Goal: Entertainment & Leisure: Browse casually

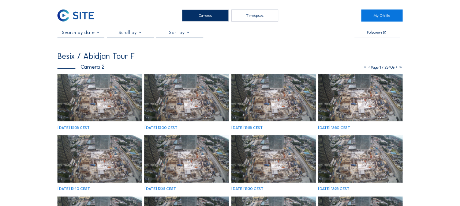
click at [104, 96] on img at bounding box center [99, 98] width 84 height 48
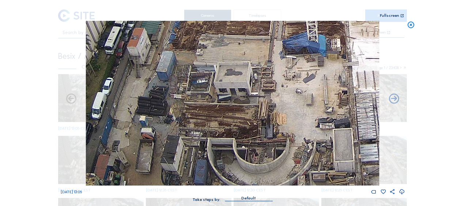
drag, startPoint x: 150, startPoint y: 142, endPoint x: 148, endPoint y: 90, distance: 52.0
click at [147, 92] on img at bounding box center [232, 103] width 293 height 165
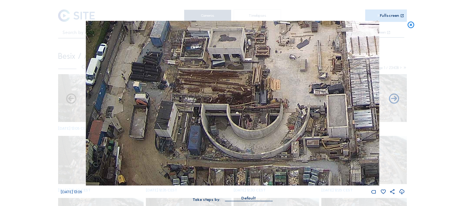
drag, startPoint x: 156, startPoint y: 70, endPoint x: 158, endPoint y: 61, distance: 9.6
click at [158, 61] on img at bounding box center [232, 103] width 293 height 165
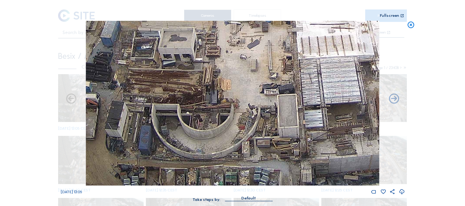
drag, startPoint x: 165, startPoint y: 116, endPoint x: 154, endPoint y: 112, distance: 10.9
click at [154, 112] on img at bounding box center [232, 103] width 293 height 165
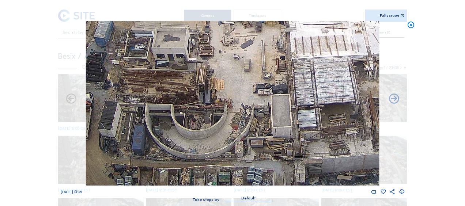
drag, startPoint x: 216, startPoint y: 133, endPoint x: 141, endPoint y: 118, distance: 76.4
click at [141, 118] on img at bounding box center [232, 103] width 293 height 165
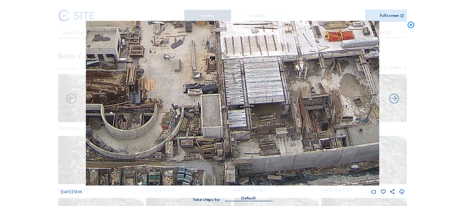
drag, startPoint x: 237, startPoint y: 133, endPoint x: 143, endPoint y: 118, distance: 94.4
click at [143, 118] on img at bounding box center [232, 103] width 293 height 165
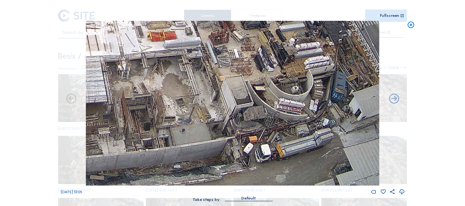
drag, startPoint x: 218, startPoint y: 136, endPoint x: 133, endPoint y: 118, distance: 86.0
click at [133, 118] on img at bounding box center [232, 103] width 293 height 165
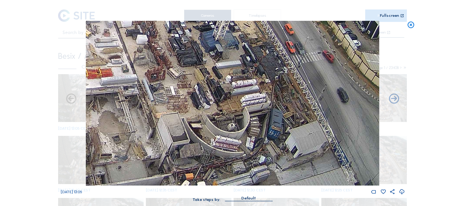
drag, startPoint x: 242, startPoint y: 101, endPoint x: 181, endPoint y: 131, distance: 67.7
click at [181, 131] on img at bounding box center [232, 103] width 293 height 165
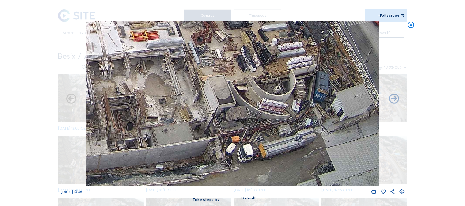
drag, startPoint x: 173, startPoint y: 161, endPoint x: 214, endPoint y: 76, distance: 94.5
click at [216, 74] on img at bounding box center [232, 103] width 293 height 165
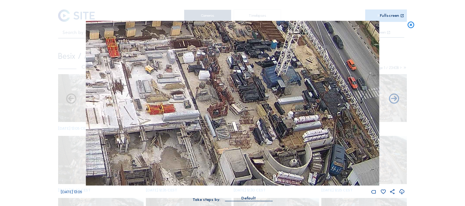
drag, startPoint x: 265, startPoint y: 97, endPoint x: 280, endPoint y: 167, distance: 71.4
click at [282, 173] on img at bounding box center [232, 103] width 293 height 165
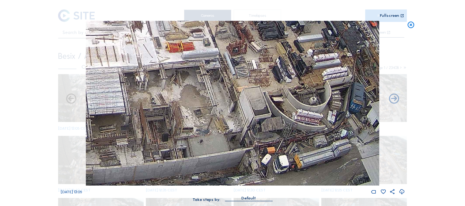
drag, startPoint x: 125, startPoint y: 118, endPoint x: 146, endPoint y: 41, distance: 79.7
click at [146, 41] on img at bounding box center [232, 103] width 293 height 165
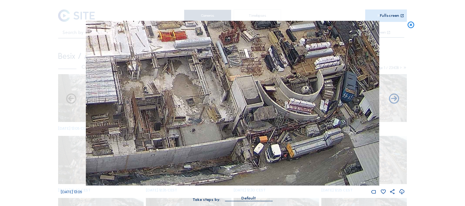
drag, startPoint x: 203, startPoint y: 99, endPoint x: 195, endPoint y: 41, distance: 58.6
click at [195, 41] on img at bounding box center [232, 103] width 293 height 165
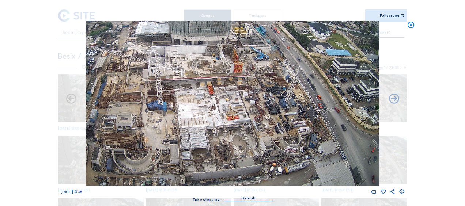
drag, startPoint x: 303, startPoint y: 172, endPoint x: 284, endPoint y: 117, distance: 58.5
click at [284, 117] on img at bounding box center [232, 103] width 293 height 165
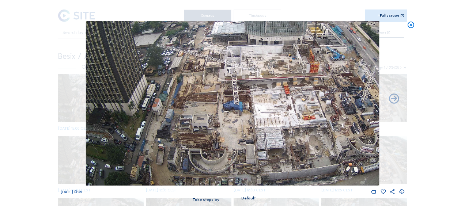
drag, startPoint x: 215, startPoint y: 182, endPoint x: 291, endPoint y: 146, distance: 84.1
click at [291, 146] on img at bounding box center [232, 103] width 293 height 165
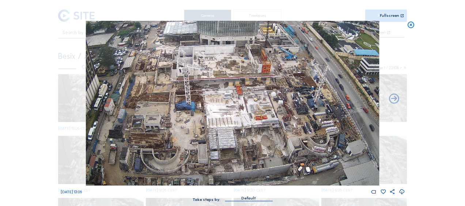
drag, startPoint x: 273, startPoint y: 114, endPoint x: 225, endPoint y: 113, distance: 47.9
click at [225, 113] on img at bounding box center [232, 103] width 293 height 165
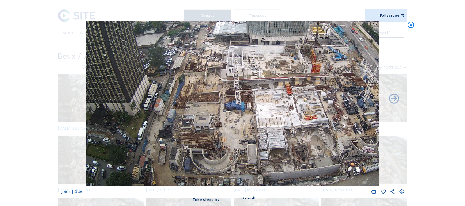
drag, startPoint x: 180, startPoint y: 117, endPoint x: 227, endPoint y: 101, distance: 49.8
click at [227, 101] on img at bounding box center [232, 103] width 293 height 165
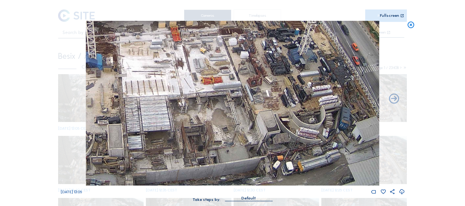
drag, startPoint x: 230, startPoint y: 146, endPoint x: 254, endPoint y: 98, distance: 53.1
click at [254, 98] on img at bounding box center [232, 103] width 293 height 165
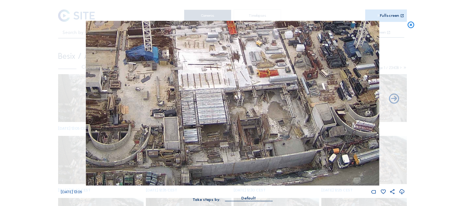
drag, startPoint x: 154, startPoint y: 114, endPoint x: 196, endPoint y: 97, distance: 45.2
click at [196, 97] on img at bounding box center [232, 103] width 293 height 165
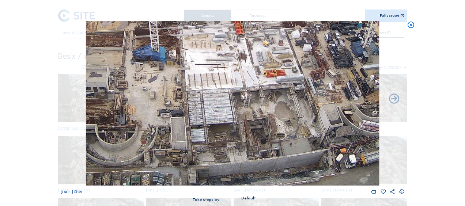
click at [411, 27] on icon at bounding box center [411, 25] width 8 height 8
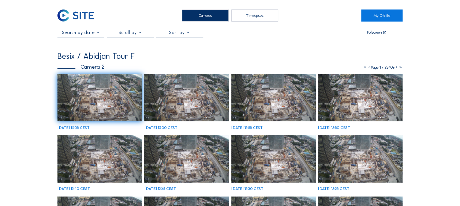
click at [85, 94] on img at bounding box center [99, 98] width 84 height 48
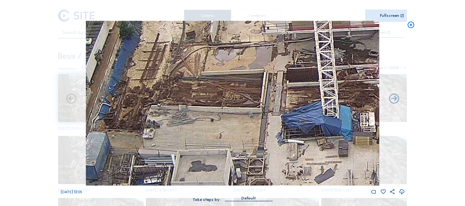
drag, startPoint x: 180, startPoint y: 137, endPoint x: 161, endPoint y: 95, distance: 45.8
click at [161, 95] on img at bounding box center [232, 103] width 293 height 165
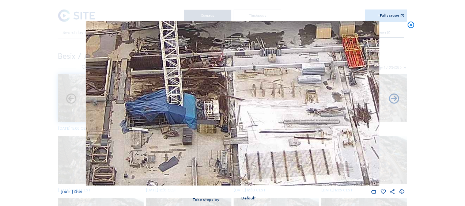
drag, startPoint x: 207, startPoint y: 113, endPoint x: 208, endPoint y: 125, distance: 12.1
click at [154, 120] on img at bounding box center [232, 103] width 293 height 165
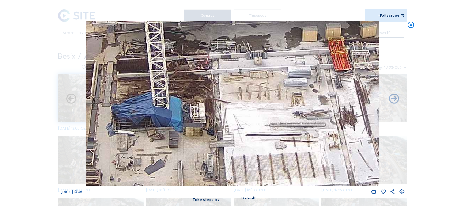
drag, startPoint x: 322, startPoint y: 112, endPoint x: 222, endPoint y: 126, distance: 101.6
click at [222, 126] on img at bounding box center [232, 103] width 293 height 165
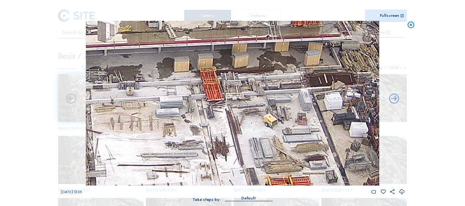
drag, startPoint x: 309, startPoint y: 110, endPoint x: 133, endPoint y: 131, distance: 177.1
click at [112, 135] on img at bounding box center [232, 103] width 293 height 165
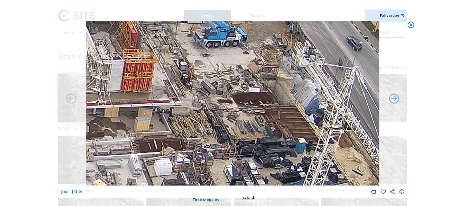
drag, startPoint x: 203, startPoint y: 98, endPoint x: 181, endPoint y: 91, distance: 22.6
click at [182, 91] on img at bounding box center [232, 103] width 293 height 165
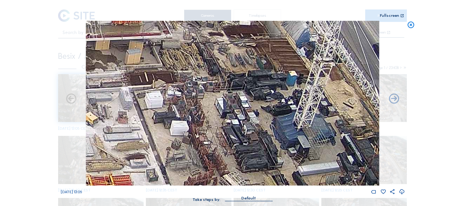
drag, startPoint x: 190, startPoint y: 154, endPoint x: 178, endPoint y: 84, distance: 71.2
click at [178, 84] on img at bounding box center [232, 103] width 293 height 165
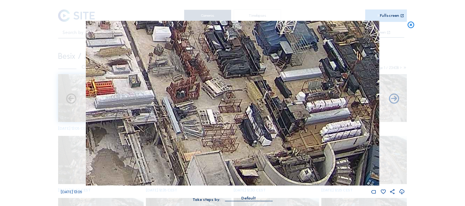
drag, startPoint x: 219, startPoint y: 162, endPoint x: 200, endPoint y: 106, distance: 59.2
click at [201, 105] on img at bounding box center [232, 103] width 293 height 165
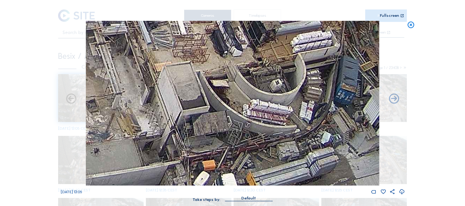
drag, startPoint x: 227, startPoint y: 140, endPoint x: 205, endPoint y: 79, distance: 65.4
click at [205, 79] on img at bounding box center [232, 103] width 293 height 165
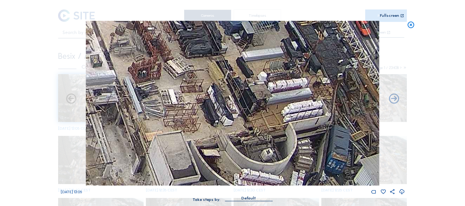
drag, startPoint x: 229, startPoint y: 67, endPoint x: 226, endPoint y: 154, distance: 86.7
click at [226, 154] on img at bounding box center [232, 103] width 293 height 165
drag, startPoint x: 189, startPoint y: 50, endPoint x: 223, endPoint y: 156, distance: 111.8
click at [225, 156] on img at bounding box center [232, 103] width 293 height 165
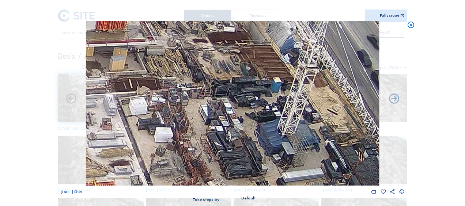
drag, startPoint x: 206, startPoint y: 64, endPoint x: 231, endPoint y: 155, distance: 94.8
click at [231, 155] on img at bounding box center [232, 103] width 293 height 165
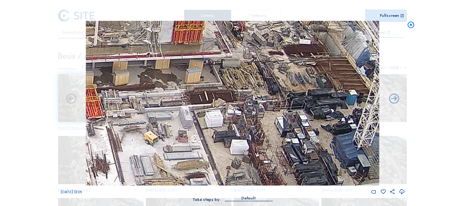
drag, startPoint x: 203, startPoint y: 148, endPoint x: 253, endPoint y: 69, distance: 93.7
click at [253, 69] on img at bounding box center [232, 103] width 293 height 165
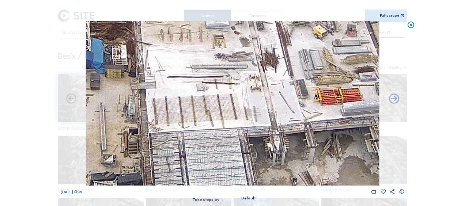
drag, startPoint x: 189, startPoint y: 105, endPoint x: 302, endPoint y: 46, distance: 127.2
click at [327, 22] on img at bounding box center [232, 103] width 293 height 165
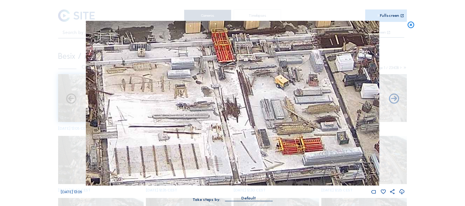
drag, startPoint x: 230, startPoint y: 72, endPoint x: 192, endPoint y: 122, distance: 63.6
click at [192, 122] on img at bounding box center [232, 103] width 293 height 165
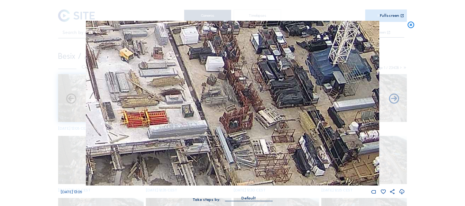
drag, startPoint x: 312, startPoint y: 115, endPoint x: 157, endPoint y: 88, distance: 157.4
click at [157, 88] on img at bounding box center [232, 103] width 293 height 165
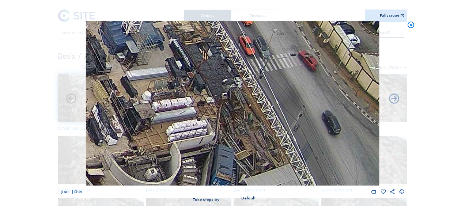
drag, startPoint x: 271, startPoint y: 119, endPoint x: 64, endPoint y: 88, distance: 209.2
click at [64, 88] on div "Tu 23 Sep 2025 13:05" at bounding box center [233, 108] width 344 height 174
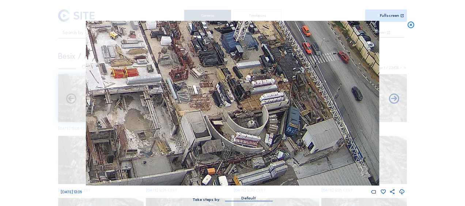
drag, startPoint x: 182, startPoint y: 132, endPoint x: 231, endPoint y: 102, distance: 57.8
click at [231, 102] on img at bounding box center [232, 103] width 293 height 165
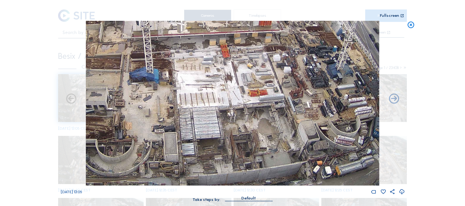
drag, startPoint x: 189, startPoint y: 98, endPoint x: 291, endPoint y: 111, distance: 103.2
click at [291, 111] on img at bounding box center [232, 103] width 293 height 165
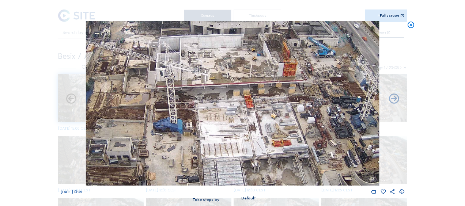
drag, startPoint x: 222, startPoint y: 72, endPoint x: 241, endPoint y: 115, distance: 47.1
click at [241, 115] on img at bounding box center [232, 103] width 293 height 165
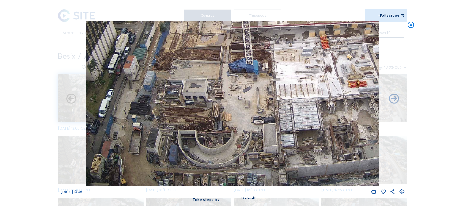
drag, startPoint x: 225, startPoint y: 115, endPoint x: 290, endPoint y: 70, distance: 78.9
click at [290, 70] on img at bounding box center [232, 103] width 293 height 165
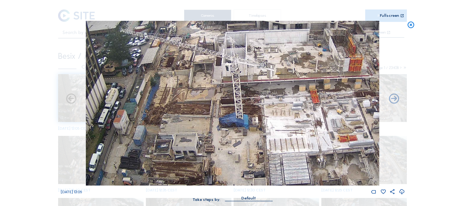
drag, startPoint x: 282, startPoint y: 60, endPoint x: 271, endPoint y: 115, distance: 55.5
click at [271, 115] on img at bounding box center [232, 103] width 293 height 165
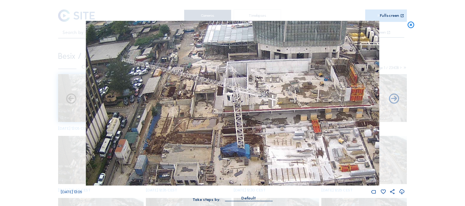
drag, startPoint x: 232, startPoint y: 109, endPoint x: 231, endPoint y: 118, distance: 9.5
click at [231, 118] on img at bounding box center [232, 103] width 293 height 165
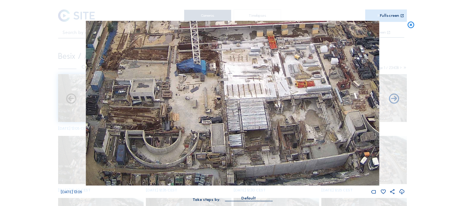
drag, startPoint x: 229, startPoint y: 163, endPoint x: 185, endPoint y: 35, distance: 135.2
click at [185, 35] on img at bounding box center [232, 103] width 293 height 165
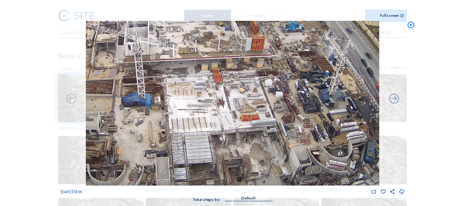
drag, startPoint x: 141, startPoint y: 48, endPoint x: 86, endPoint y: 80, distance: 63.9
click at [86, 80] on img at bounding box center [232, 103] width 293 height 165
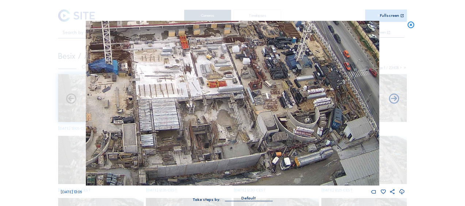
drag, startPoint x: 176, startPoint y: 130, endPoint x: 143, endPoint y: 86, distance: 55.4
click at [143, 86] on img at bounding box center [232, 103] width 293 height 165
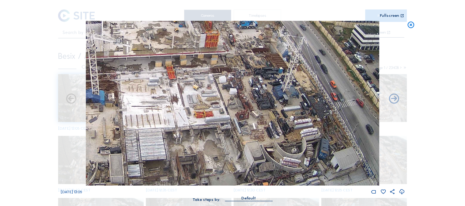
drag, startPoint x: 185, startPoint y: 83, endPoint x: 170, endPoint y: 120, distance: 39.8
click at [170, 120] on img at bounding box center [232, 103] width 293 height 165
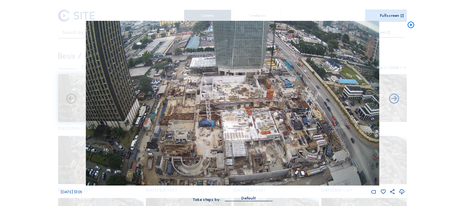
drag, startPoint x: 294, startPoint y: 173, endPoint x: 281, endPoint y: 92, distance: 82.5
click at [281, 92] on img at bounding box center [232, 103] width 293 height 165
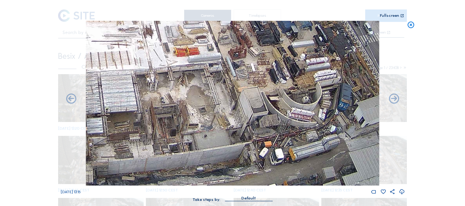
drag, startPoint x: 242, startPoint y: 156, endPoint x: 175, endPoint y: -9, distance: 177.9
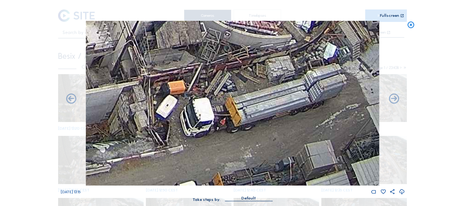
drag, startPoint x: 306, startPoint y: 165, endPoint x: 288, endPoint y: 113, distance: 55.3
click at [288, 113] on img at bounding box center [232, 103] width 293 height 165
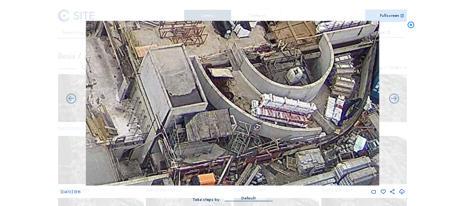
drag, startPoint x: 216, startPoint y: 29, endPoint x: 247, endPoint y: 122, distance: 97.9
click at [247, 122] on img at bounding box center [232, 103] width 293 height 165
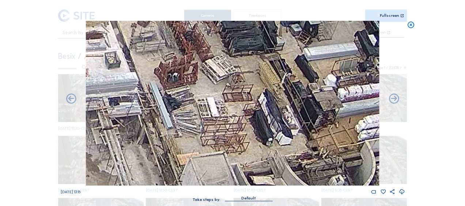
drag, startPoint x: 234, startPoint y: 50, endPoint x: 270, endPoint y: 155, distance: 110.2
click at [270, 155] on img at bounding box center [232, 103] width 293 height 165
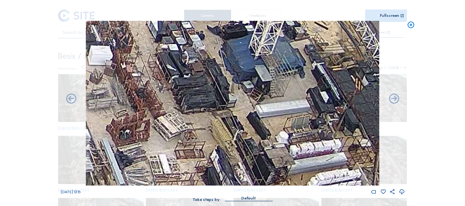
drag, startPoint x: 277, startPoint y: 87, endPoint x: 225, endPoint y: 135, distance: 70.9
click at [225, 137] on img at bounding box center [232, 103] width 293 height 165
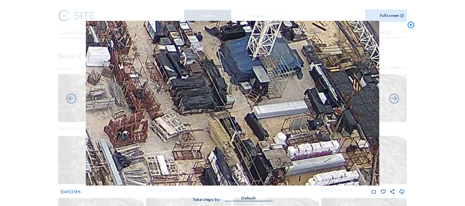
click at [411, 24] on icon at bounding box center [411, 25] width 8 height 8
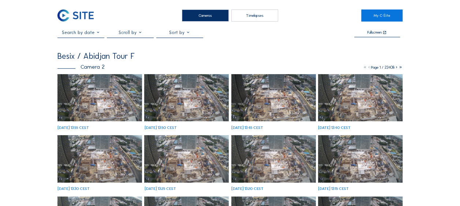
click at [100, 97] on img at bounding box center [99, 98] width 84 height 48
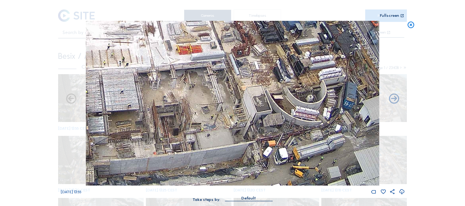
drag, startPoint x: 303, startPoint y: 172, endPoint x: 286, endPoint y: 97, distance: 76.5
click at [286, 97] on img at bounding box center [232, 103] width 293 height 165
drag, startPoint x: 414, startPoint y: 25, endPoint x: 401, endPoint y: 29, distance: 12.8
click at [412, 25] on icon at bounding box center [411, 25] width 8 height 8
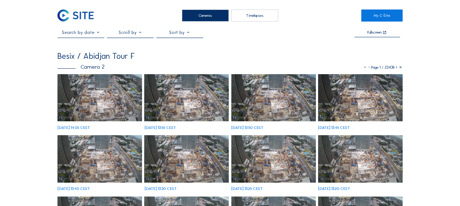
click at [121, 99] on img at bounding box center [99, 98] width 84 height 48
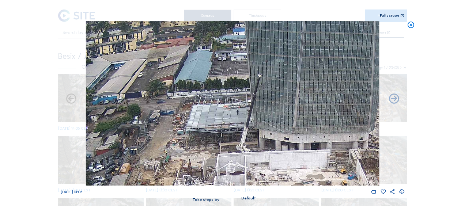
drag, startPoint x: 193, startPoint y: 88, endPoint x: 220, endPoint y: 145, distance: 63.0
click at [220, 145] on img at bounding box center [232, 103] width 293 height 165
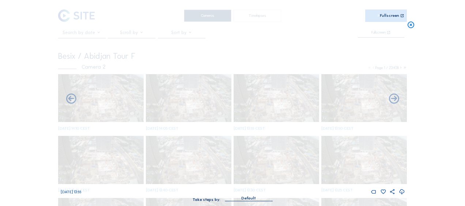
drag, startPoint x: 240, startPoint y: 151, endPoint x: 224, endPoint y: 97, distance: 57.1
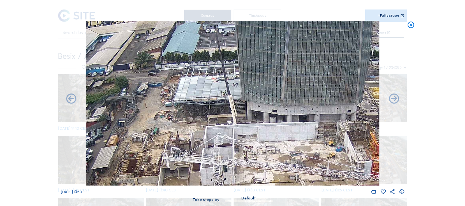
click at [220, 124] on img at bounding box center [232, 103] width 293 height 165
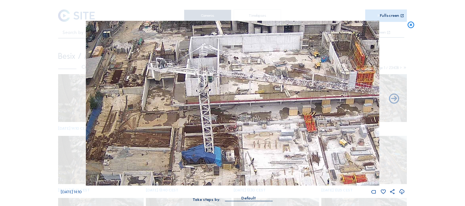
drag, startPoint x: 199, startPoint y: 152, endPoint x: 187, endPoint y: 77, distance: 75.5
click at [187, 77] on img at bounding box center [232, 103] width 293 height 165
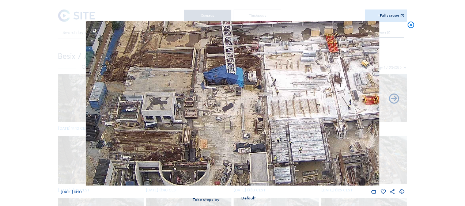
drag, startPoint x: 203, startPoint y: 120, endPoint x: 228, endPoint y: 37, distance: 87.2
click at [227, 35] on img at bounding box center [232, 103] width 293 height 165
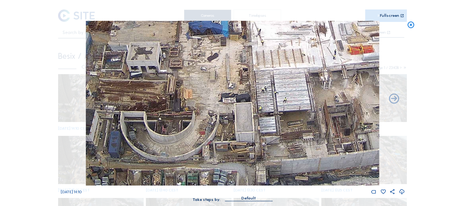
drag, startPoint x: 231, startPoint y: 100, endPoint x: 238, endPoint y: 67, distance: 33.6
click at [238, 68] on img at bounding box center [232, 103] width 293 height 165
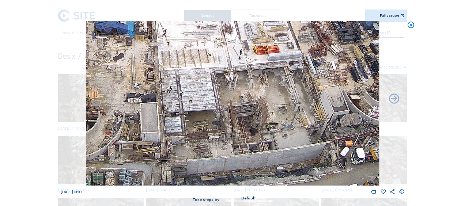
drag, startPoint x: 192, startPoint y: 97, endPoint x: 153, endPoint y: 88, distance: 39.6
click at [149, 87] on img at bounding box center [232, 103] width 293 height 165
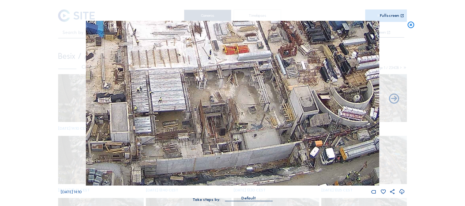
drag, startPoint x: 263, startPoint y: 115, endPoint x: 216, endPoint y: 99, distance: 49.7
click at [216, 99] on img at bounding box center [232, 103] width 293 height 165
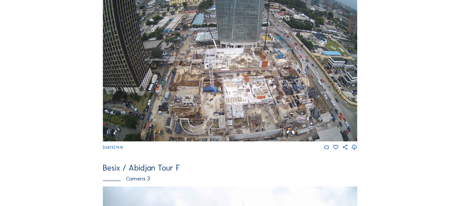
scroll to position [293, 0]
